Goal: Task Accomplishment & Management: Manage account settings

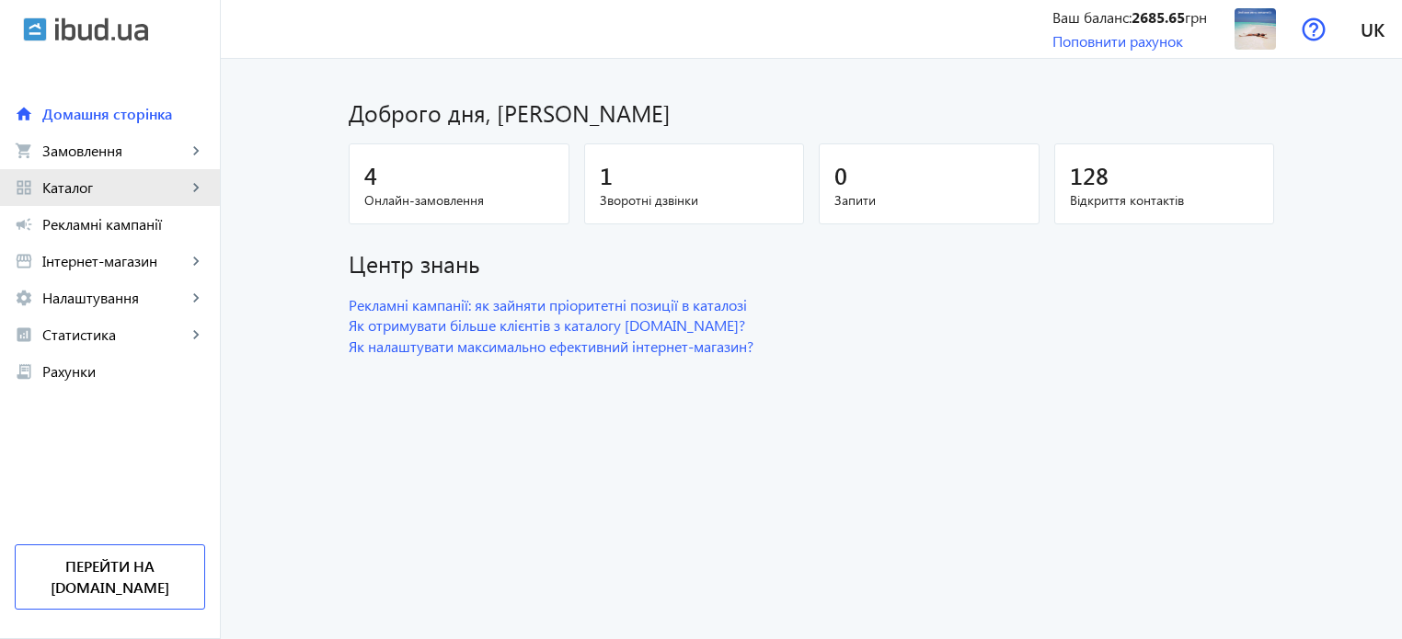
click at [94, 171] on link "grid_view Каталог keyboard_arrow_right" at bounding box center [110, 187] width 220 height 37
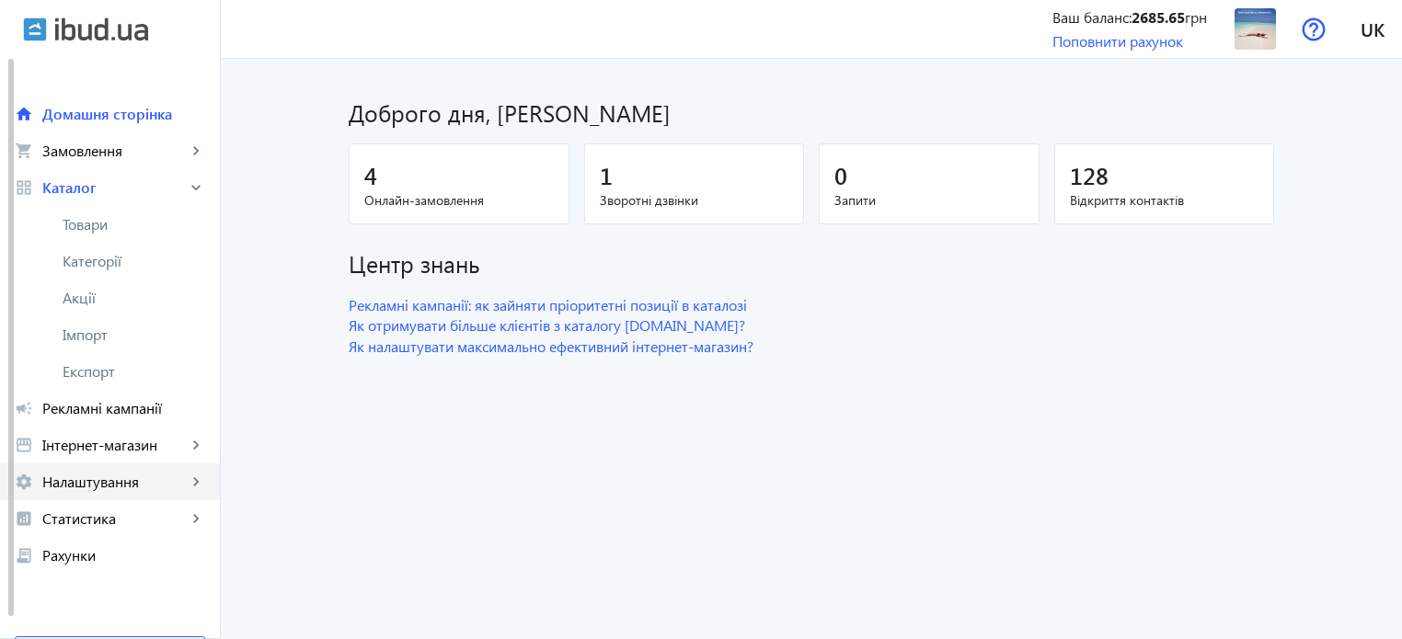
click at [86, 477] on span "Налаштування" at bounding box center [114, 482] width 144 height 18
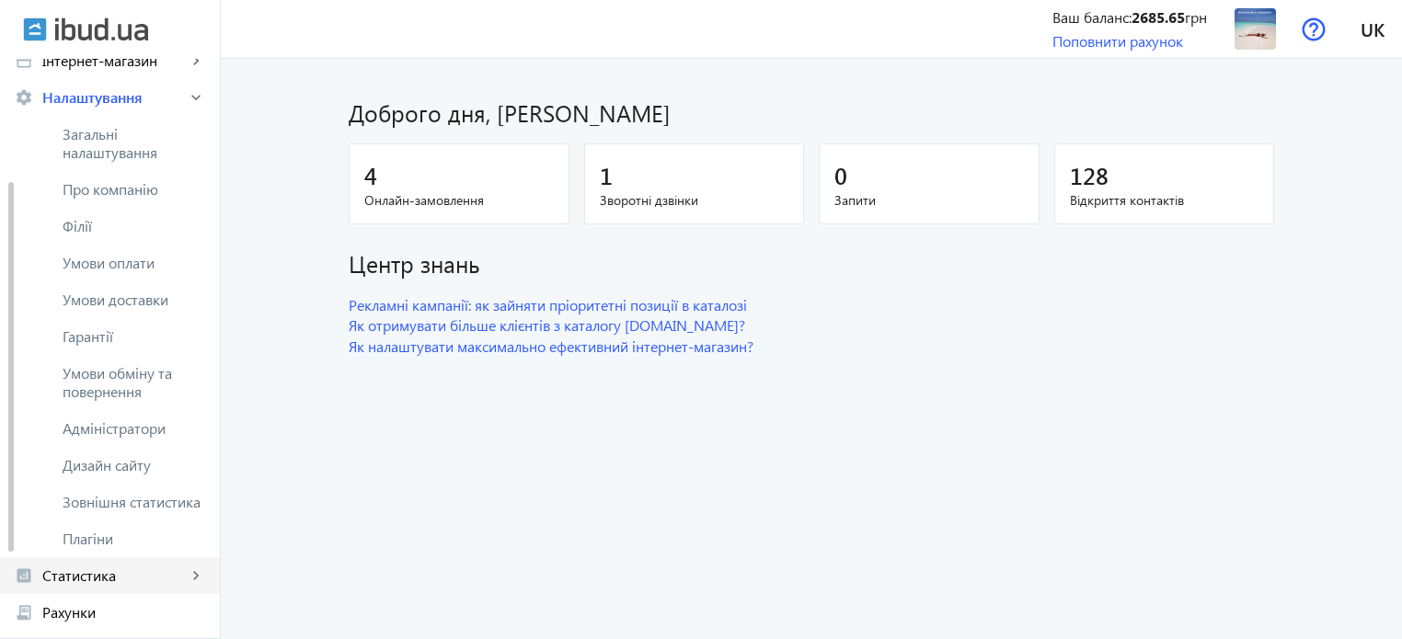
scroll to position [195, 0]
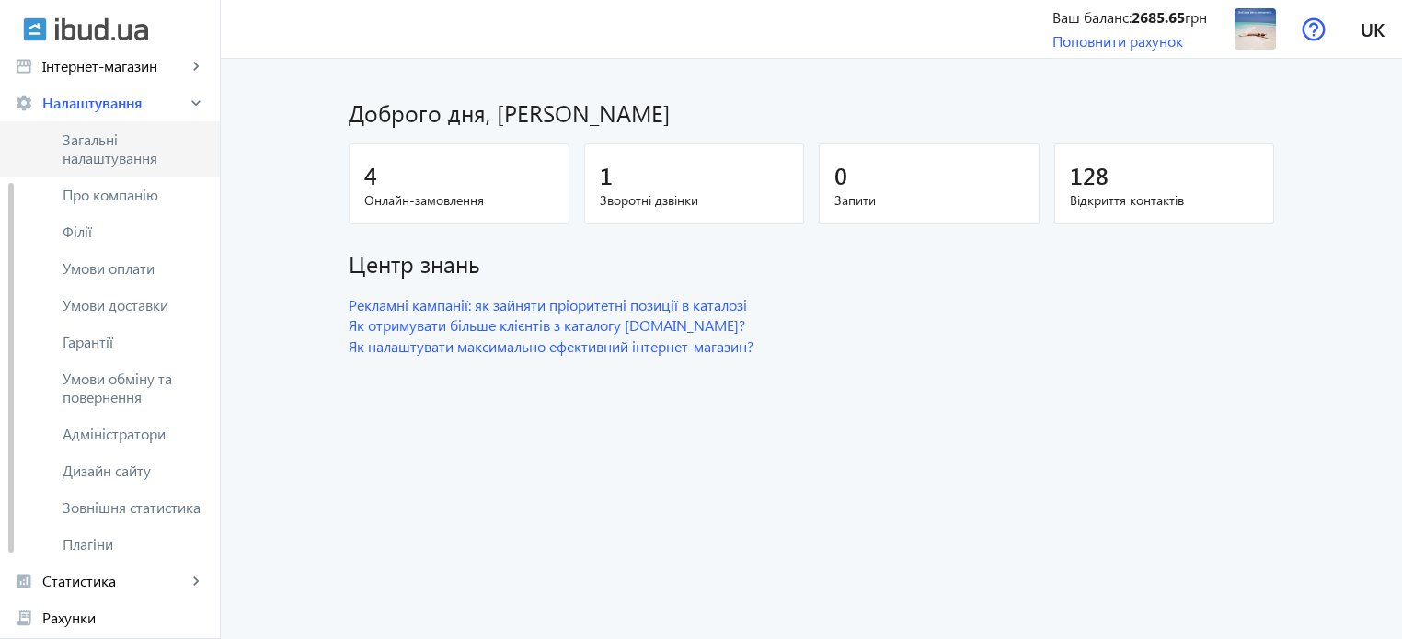
click at [136, 156] on span "Загальні налаштування" at bounding box center [134, 149] width 143 height 37
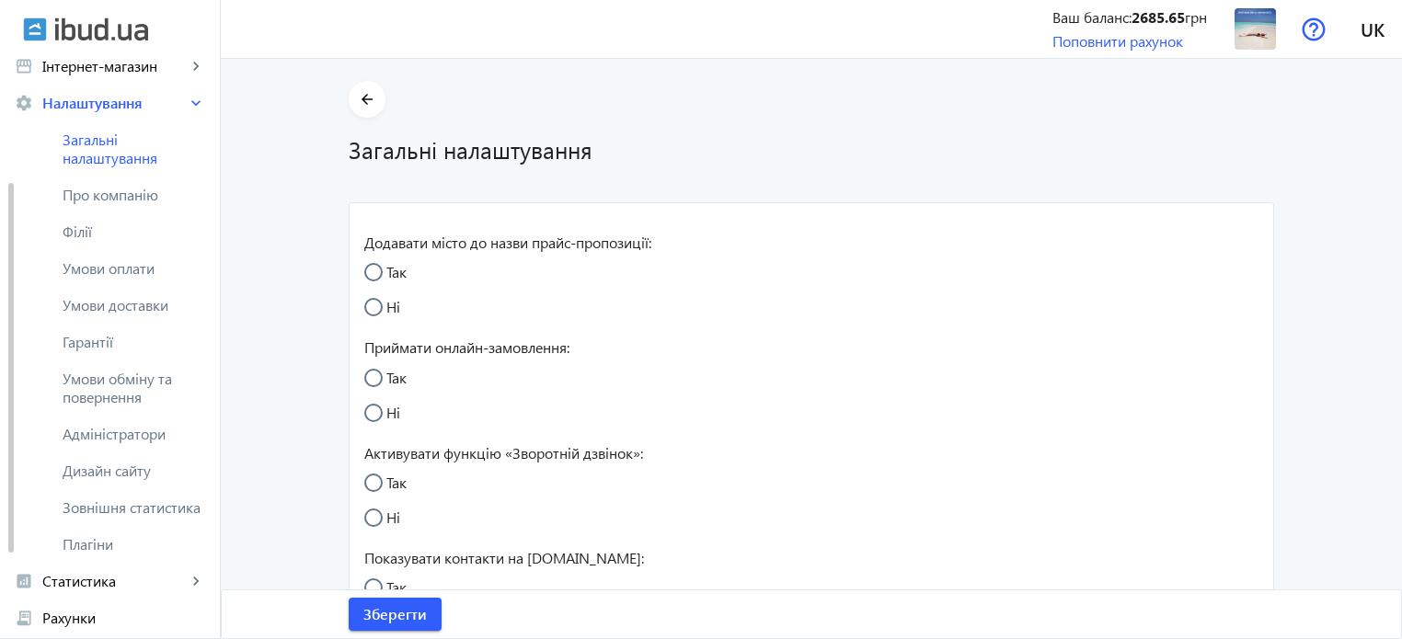
radio input "true"
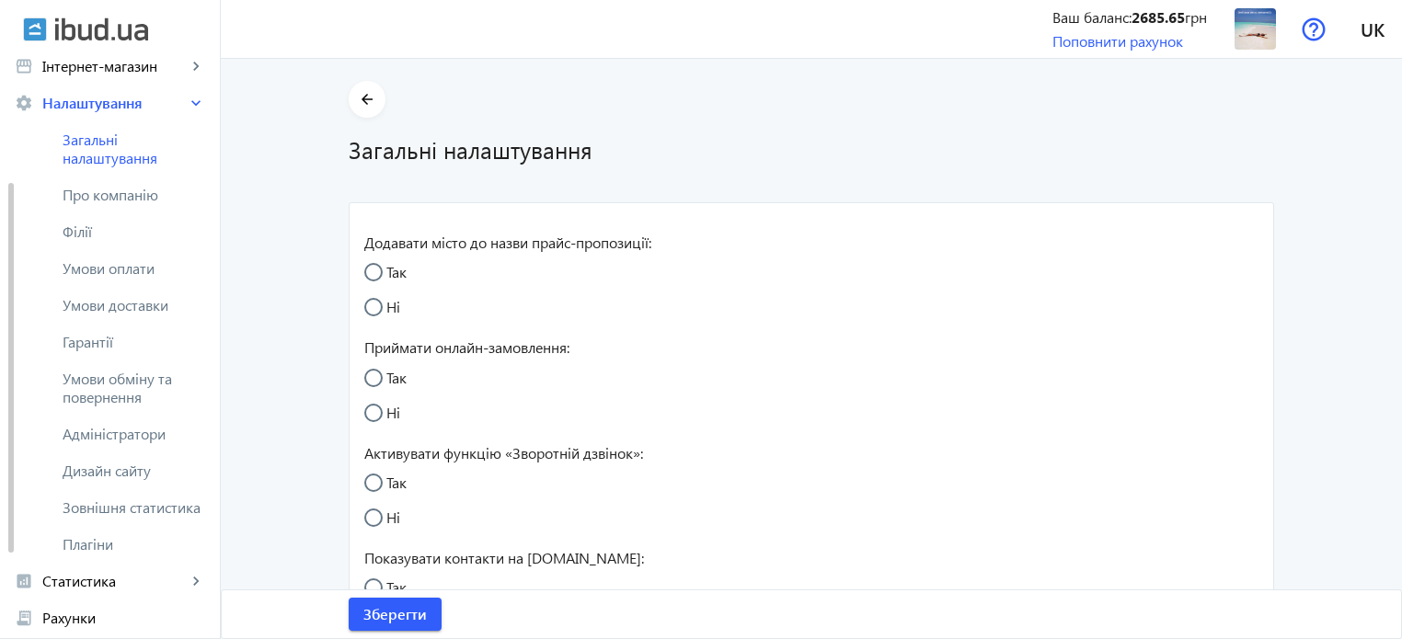
radio input "true"
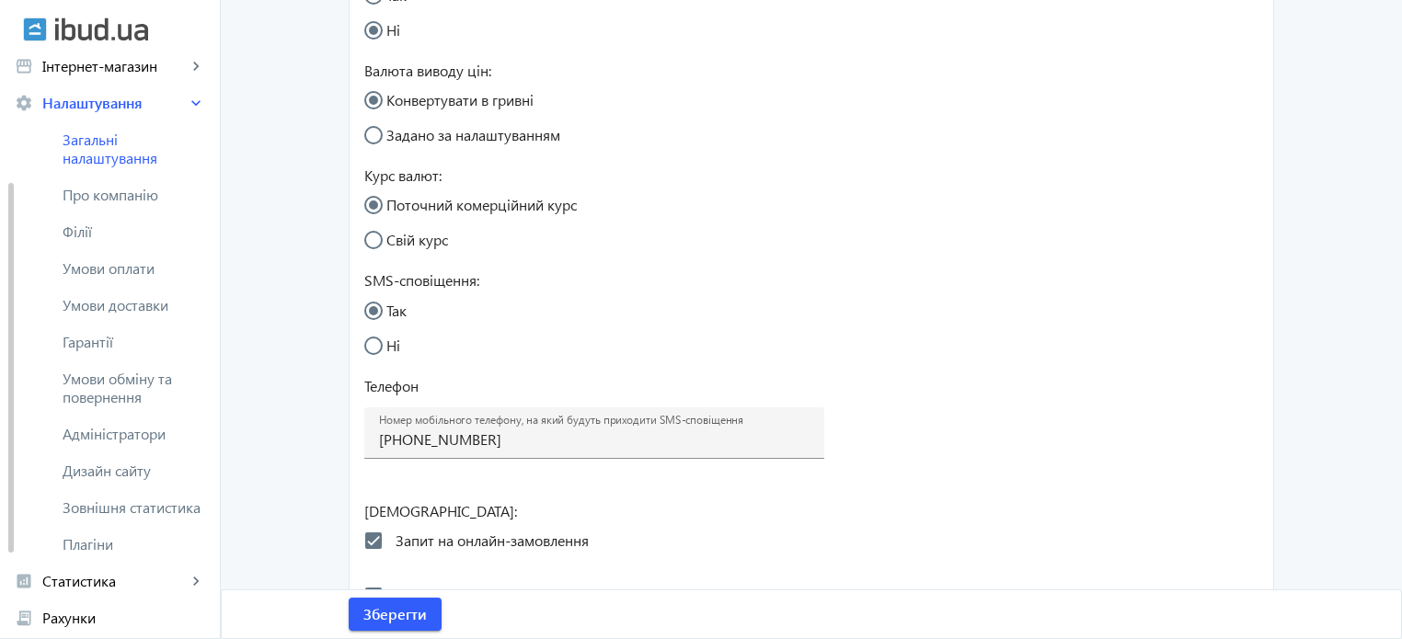
scroll to position [695, 0]
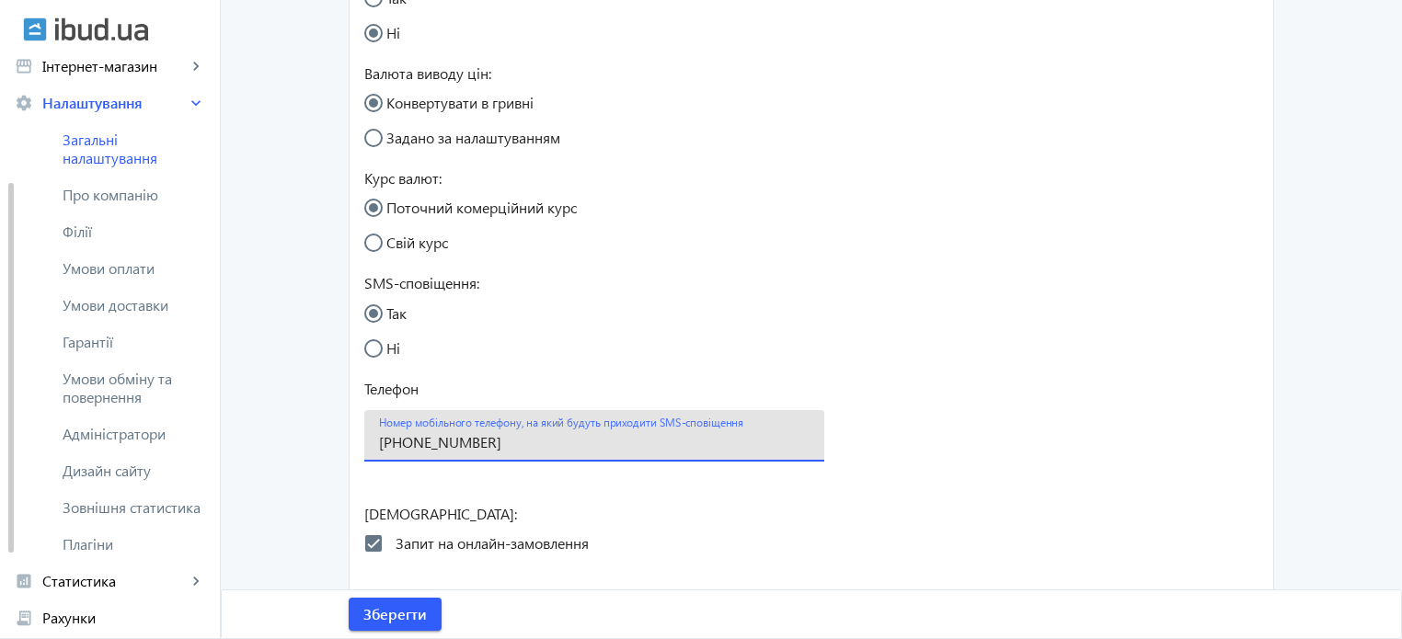
drag, startPoint x: 534, startPoint y: 441, endPoint x: 365, endPoint y: 432, distance: 169.5
click at [365, 432] on div "Номер мобільного телефону, на який будуть приходити SMS-сповіщення [PHONE_NUMBE…" at bounding box center [594, 436] width 460 height 52
